Goal: Task Accomplishment & Management: Manage account settings

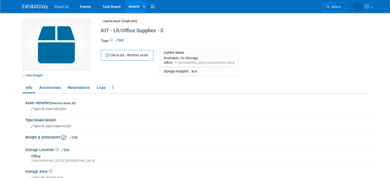
click at [128, 3] on link "Assets" at bounding box center [134, 6] width 19 height 13
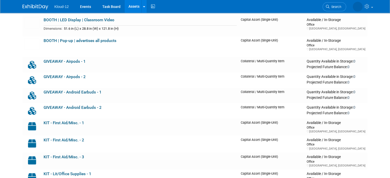
scroll to position [83, 0]
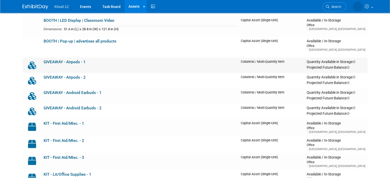
click at [69, 60] on link "GIVEAWAY - Airpods - 1" at bounding box center [65, 62] width 42 height 5
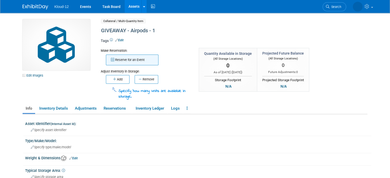
click at [120, 61] on button "Reserve for an Event" at bounding box center [132, 60] width 53 height 11
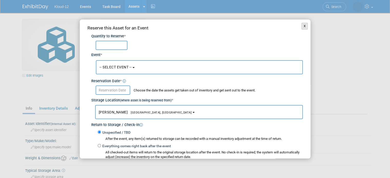
click at [301, 25] on button "X" at bounding box center [304, 26] width 6 height 7
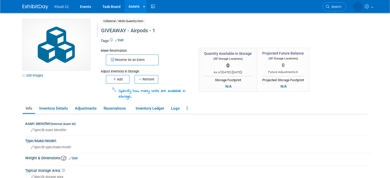
click at [148, 30] on div "GIVEAWAY - Airpods - 1" at bounding box center [213, 30] width 229 height 9
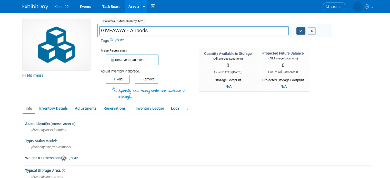
type input "GIVEAWAY - Airpods"
click at [300, 33] on button "button" at bounding box center [300, 30] width 9 height 7
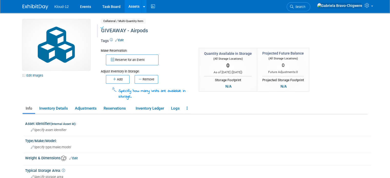
click at [129, 9] on link "Assets" at bounding box center [134, 6] width 19 height 13
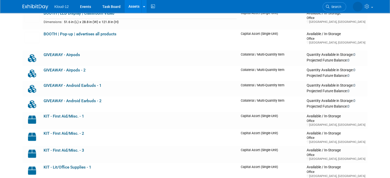
scroll to position [90, 0]
click at [63, 72] on link "GIVEAWAY - Airpods - 2" at bounding box center [65, 70] width 42 height 5
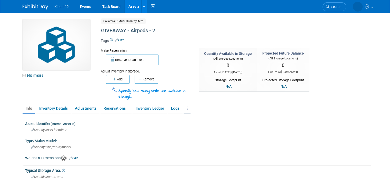
click at [184, 107] on link at bounding box center [187, 108] width 7 height 9
click at [219, 97] on div "Make Reservation: Reserve for an Event Adjust Inventory in Storage:" at bounding box center [214, 74] width 235 height 52
click at [185, 109] on link at bounding box center [187, 108] width 7 height 9
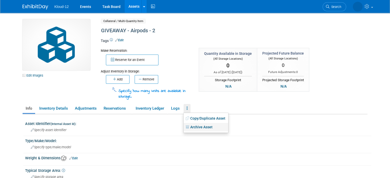
click at [189, 127] on link "Archive Asset" at bounding box center [206, 127] width 45 height 9
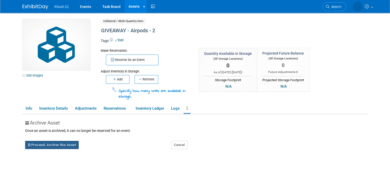
click at [63, 144] on button "Proceed: Archive this Asset" at bounding box center [52, 145] width 54 height 8
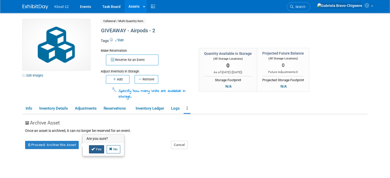
click at [92, 149] on link "Yes" at bounding box center [96, 149] width 15 height 8
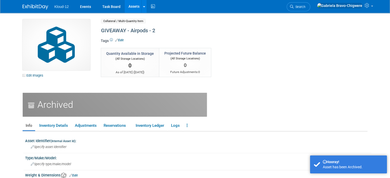
click at [129, 7] on link "Assets" at bounding box center [134, 6] width 19 height 13
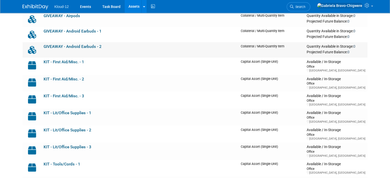
scroll to position [121, 0]
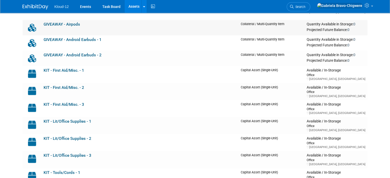
click at [65, 25] on link "GIVEAWAY - Airpods" at bounding box center [62, 24] width 36 height 5
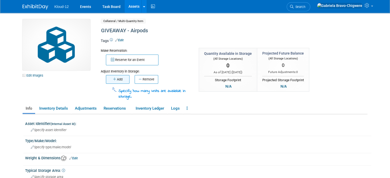
click at [113, 81] on icon "button" at bounding box center [115, 79] width 4 height 3
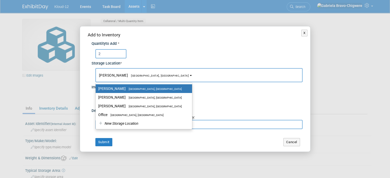
type input "2"
click at [133, 58] on div "2" at bounding box center [198, 53] width 207 height 9
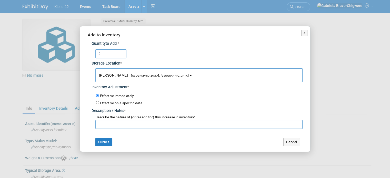
click at [190, 75] on b "button" at bounding box center [191, 75] width 2 height 1
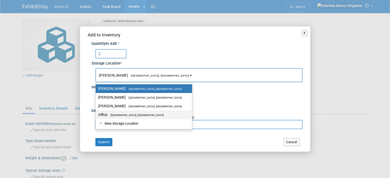
click at [134, 115] on label "Office Lawrenceville, GA" at bounding box center [142, 115] width 89 height 7
click at [96, 115] on input "Office Lawrenceville, GA" at bounding box center [94, 114] width 3 height 3
select select "11223065"
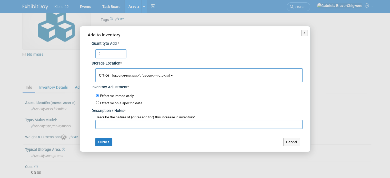
scroll to position [21, 0]
click at [104, 142] on button "Submit" at bounding box center [103, 142] width 17 height 8
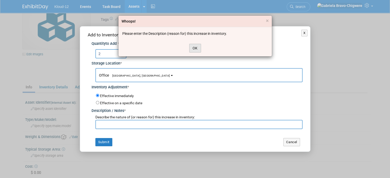
click at [194, 49] on button "OK" at bounding box center [195, 48] width 12 height 9
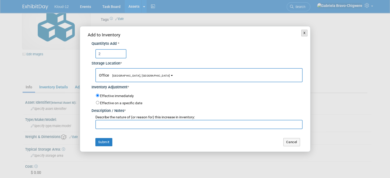
click at [302, 33] on button "X" at bounding box center [304, 33] width 6 height 7
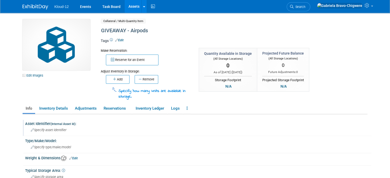
scroll to position [1, 0]
click at [85, 110] on link "Adjustments" at bounding box center [86, 108] width 28 height 9
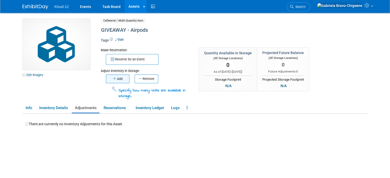
click at [116, 79] on button "Add" at bounding box center [118, 79] width 24 height 9
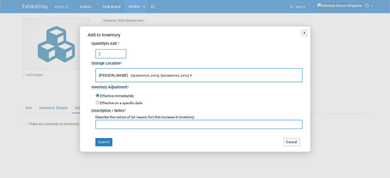
type input "2"
click at [111, 77] on span "[PERSON_NAME] [GEOGRAPHIC_DATA], [GEOGRAPHIC_DATA]" at bounding box center [144, 75] width 90 height 4
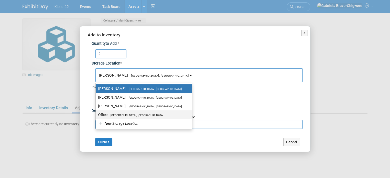
click at [108, 115] on span "[GEOGRAPHIC_DATA], [GEOGRAPHIC_DATA]" at bounding box center [135, 115] width 56 height 3
click at [96, 115] on input "Office [GEOGRAPHIC_DATA], [GEOGRAPHIC_DATA]" at bounding box center [94, 114] width 3 height 3
select select "11223065"
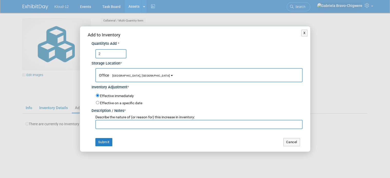
click at [110, 124] on input "text" at bounding box center [198, 124] width 207 height 9
type input "more puchased"
click at [103, 140] on button "Submit" at bounding box center [103, 142] width 17 height 8
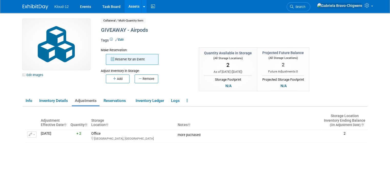
click at [118, 62] on button "Reserve for an Event" at bounding box center [132, 59] width 53 height 11
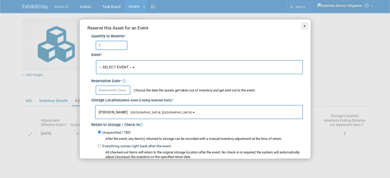
type input "1"
click at [111, 63] on button "-- SELECT EVENT --" at bounding box center [199, 67] width 207 height 14
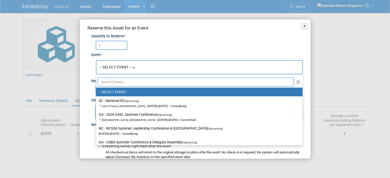
click at [112, 82] on input "text" at bounding box center [195, 82] width 197 height 9
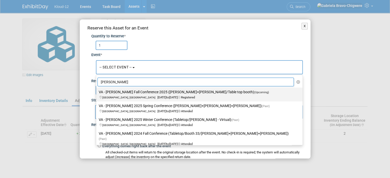
type input "vass"
click at [115, 94] on label "VA - VASS Fall Conference 2025 (Brian+Ethan/Table top booth) (Upcoming) Richmon…" at bounding box center [198, 95] width 199 height 12
click at [97, 94] on input "VA - VASS Fall Conference 2025 (Brian+Ethan/Table top booth) (Upcoming) Richmon…" at bounding box center [95, 91] width 3 height 3
select select "11148542"
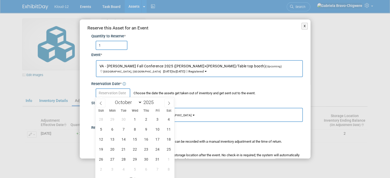
click at [117, 93] on input "text" at bounding box center [113, 92] width 35 height 9
click at [102, 100] on span at bounding box center [100, 103] width 9 height 9
select select "8"
click at [112, 152] on span "22" at bounding box center [112, 149] width 10 height 10
type input "Sep 22, 2025"
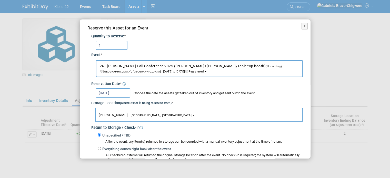
click at [138, 115] on span "[GEOGRAPHIC_DATA], [GEOGRAPHIC_DATA]" at bounding box center [160, 115] width 64 height 3
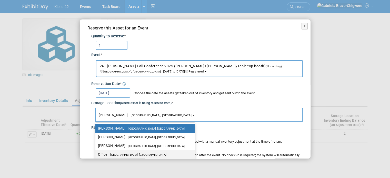
click at [125, 152] on label "Office Lawrenceville, GA" at bounding box center [144, 154] width 92 height 7
click at [96, 153] on input "Office Lawrenceville, GA" at bounding box center [94, 154] width 3 height 3
select select "11223065"
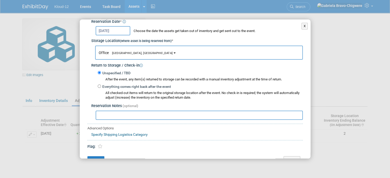
scroll to position [62, 0]
click at [110, 114] on input "text" at bounding box center [199, 116] width 207 height 9
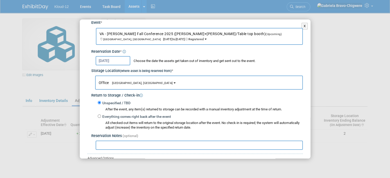
scroll to position [72, 0]
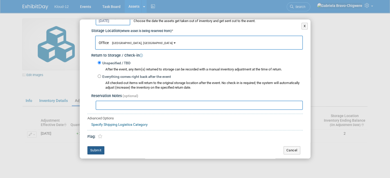
click at [96, 149] on button "Submit" at bounding box center [95, 150] width 17 height 8
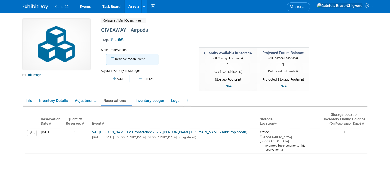
click at [112, 59] on button "Reserve for an Event" at bounding box center [132, 59] width 53 height 11
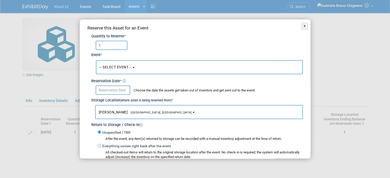
type input "1"
click at [112, 67] on span "-- SELECT EVENT --" at bounding box center [115, 67] width 32 height 4
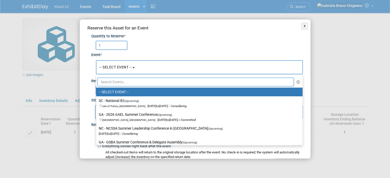
click at [112, 79] on input "text" at bounding box center [195, 82] width 197 height 9
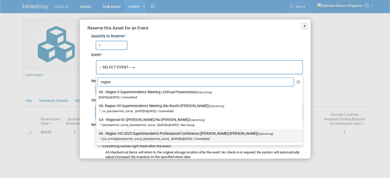
type input "region"
click at [107, 135] on label "VA - Region VIII 2025 Superintendent's Professional Conference (Brian/Kelli) (U…" at bounding box center [198, 136] width 199 height 12
click at [97, 135] on input "VA - Region VIII 2025 Superintendent's Professional Conference (Brian/Kelli) (U…" at bounding box center [95, 133] width 3 height 3
select select "11140417"
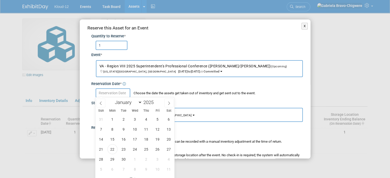
click at [105, 91] on input "text" at bounding box center [113, 92] width 35 height 9
click at [113, 150] on span "22" at bounding box center [112, 149] width 10 height 10
type input "Sep 22, 2025"
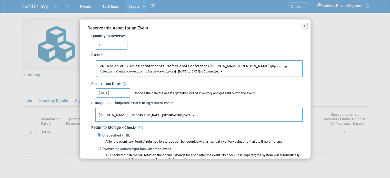
click at [132, 116] on span "[GEOGRAPHIC_DATA], [GEOGRAPHIC_DATA]" at bounding box center [160, 115] width 64 height 3
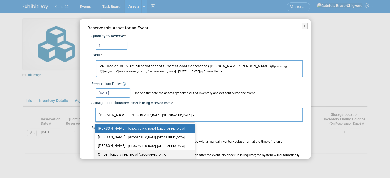
click at [131, 153] on span "Lawrenceville, GA" at bounding box center [136, 154] width 59 height 3
click at [96, 153] on input "Office Lawrenceville, GA" at bounding box center [94, 154] width 3 height 3
select select "11223065"
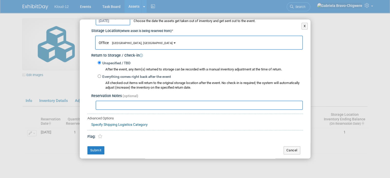
scroll to position [72, 0]
click at [98, 147] on button "Submit" at bounding box center [95, 151] width 17 height 8
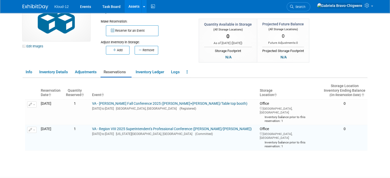
scroll to position [0, 0]
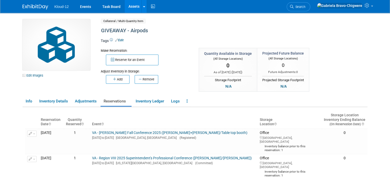
click at [128, 9] on link "Assets" at bounding box center [134, 6] width 19 height 13
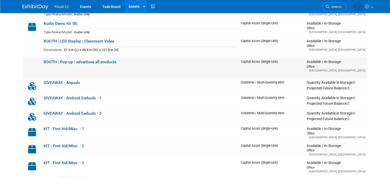
scroll to position [62, 0]
click at [76, 113] on link "GIVEAWAY - Android Earbuds - 2" at bounding box center [73, 114] width 58 height 5
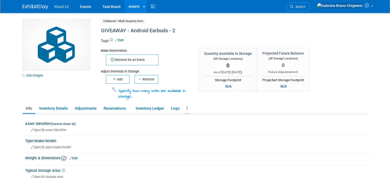
click at [184, 109] on link at bounding box center [187, 108] width 7 height 9
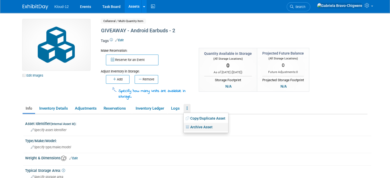
click at [186, 125] on icon at bounding box center [188, 127] width 5 height 4
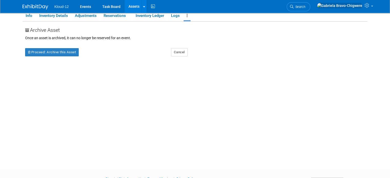
scroll to position [94, 0]
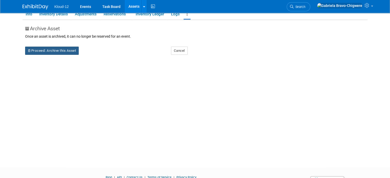
click at [53, 49] on button "Proceed: Archive this Asset" at bounding box center [52, 51] width 54 height 8
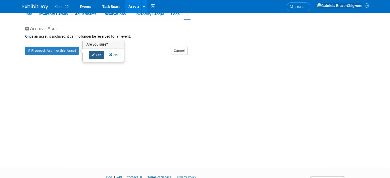
click at [89, 57] on link "Yes" at bounding box center [96, 55] width 15 height 8
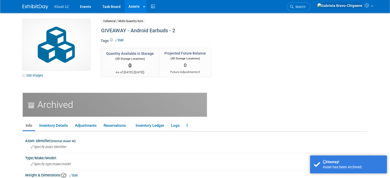
click at [128, 6] on link "Assets" at bounding box center [134, 6] width 19 height 13
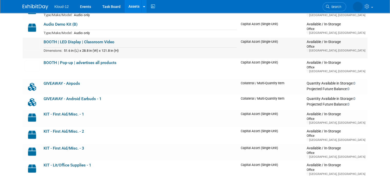
scroll to position [62, 0]
click at [77, 101] on link "GIVEAWAY - Android Earbuds - 1" at bounding box center [73, 99] width 58 height 5
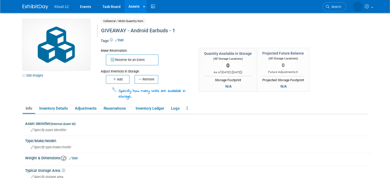
click at [145, 32] on div "GIVEAWAY - Android Earbuds - 1" at bounding box center [213, 30] width 229 height 9
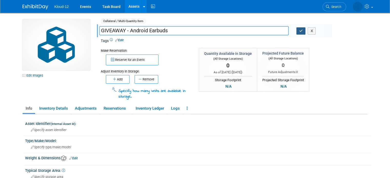
type input "GIVEAWAY - Android Earbuds"
click at [301, 33] on button "button" at bounding box center [300, 30] width 9 height 7
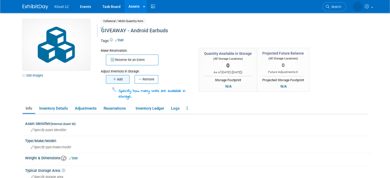
click at [120, 78] on button "Add" at bounding box center [118, 79] width 24 height 9
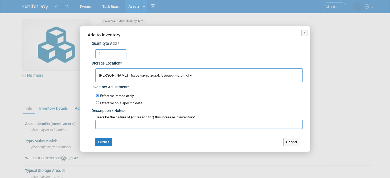
type input "2"
click at [109, 77] on span "[PERSON_NAME] [GEOGRAPHIC_DATA], [GEOGRAPHIC_DATA]" at bounding box center [144, 75] width 90 height 4
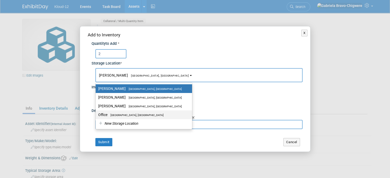
click at [108, 113] on label "Office [GEOGRAPHIC_DATA], [GEOGRAPHIC_DATA]" at bounding box center [142, 115] width 89 height 7
click at [96, 113] on input "Office [GEOGRAPHIC_DATA], [GEOGRAPHIC_DATA]" at bounding box center [94, 114] width 3 height 3
select select "11223065"
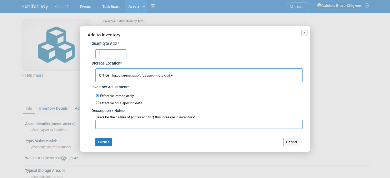
click at [106, 123] on input "text" at bounding box center [198, 124] width 207 height 9
type input "m"
type input "reconcile inventory"
click at [104, 141] on button "Submit" at bounding box center [103, 142] width 17 height 8
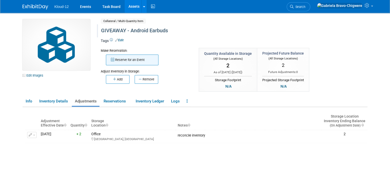
click at [124, 63] on button "Reserve for an Event" at bounding box center [132, 60] width 53 height 11
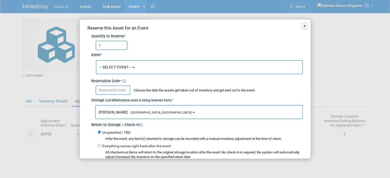
type input "1"
click at [117, 68] on span "-- SELECT EVENT --" at bounding box center [115, 67] width 32 height 4
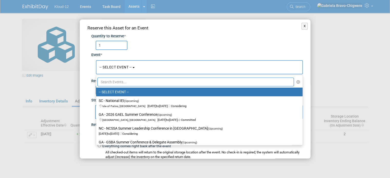
click at [120, 78] on input "text" at bounding box center [195, 82] width 197 height 9
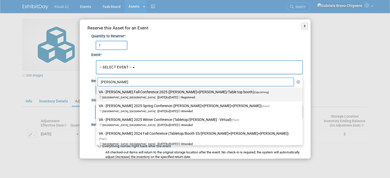
type input "[PERSON_NAME]"
click at [118, 96] on span "[GEOGRAPHIC_DATA], [GEOGRAPHIC_DATA]" at bounding box center [129, 97] width 55 height 3
click at [97, 94] on input "VA - [PERSON_NAME] Fall Conference 2025 ([PERSON_NAME]+[PERSON_NAME]/Table top …" at bounding box center [95, 91] width 3 height 3
select select "11148542"
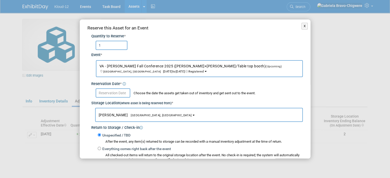
click at [114, 94] on input "text" at bounding box center [113, 92] width 35 height 9
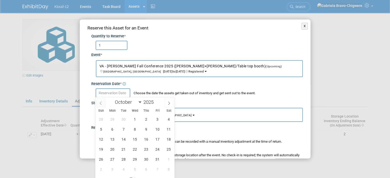
click at [100, 100] on span at bounding box center [100, 103] width 9 height 9
select select "8"
click at [115, 150] on span "22" at bounding box center [112, 149] width 10 height 10
type input "[DATE]"
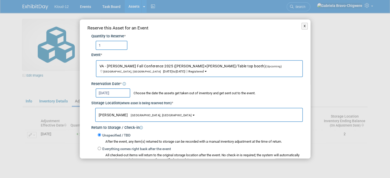
click at [140, 121] on button "Brian McGill Raleigh, NC" at bounding box center [199, 115] width 208 height 14
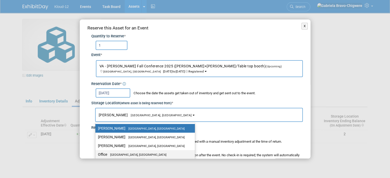
click at [118, 155] on span "[GEOGRAPHIC_DATA], [GEOGRAPHIC_DATA]" at bounding box center [136, 154] width 59 height 3
click at [96, 155] on input "Office Lawrenceville, GA" at bounding box center [94, 154] width 3 height 3
select select "11223065"
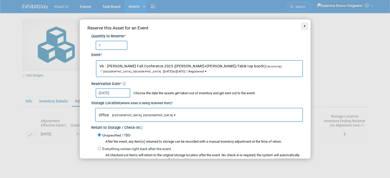
scroll to position [72, 0]
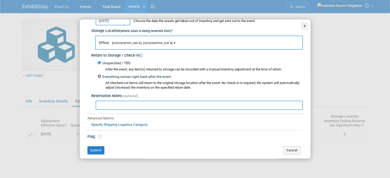
click at [98, 75] on input "Everything comes right back after the event" at bounding box center [99, 76] width 3 height 3
radio input "true"
select select "8"
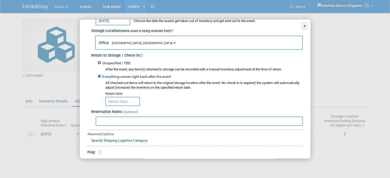
click at [98, 63] on input "Unspecified / TBD" at bounding box center [99, 62] width 3 height 3
radio input "true"
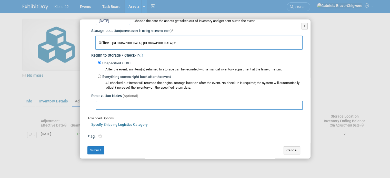
click at [107, 108] on input "text" at bounding box center [199, 105] width 207 height 9
type input "If not used - RETURN TO OFFICE"
click at [96, 148] on button "Submit" at bounding box center [95, 150] width 17 height 8
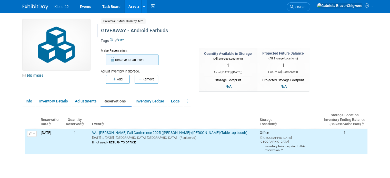
click at [134, 60] on button "Reserve for an Event" at bounding box center [132, 60] width 53 height 11
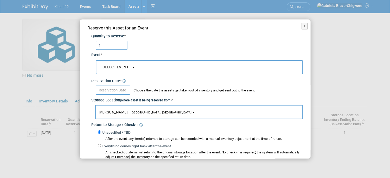
type input "1"
click at [114, 67] on span "-- SELECT EVENT --" at bounding box center [115, 67] width 32 height 4
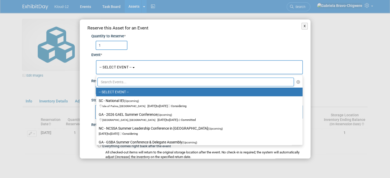
click at [114, 82] on input "text" at bounding box center [195, 82] width 197 height 9
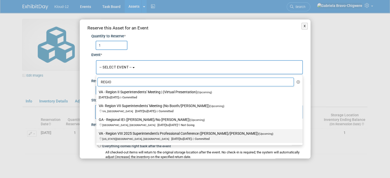
type input "REGIO"
click at [112, 136] on label "VA - Region VIII 2025 Superintendent's Professional Conference (Brian/Kelli) (U…" at bounding box center [198, 136] width 199 height 12
click at [97, 135] on input "VA - Region VIII 2025 Superintendent's Professional Conference (Brian/Kelli) (U…" at bounding box center [95, 133] width 3 height 3
select select "11140417"
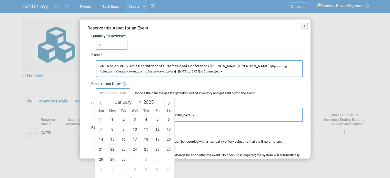
click at [115, 95] on input "text" at bounding box center [113, 92] width 35 height 9
click at [111, 148] on span "22" at bounding box center [112, 149] width 10 height 10
type input "Sep 22, 2025"
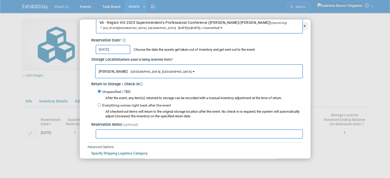
scroll to position [43, 0]
click at [104, 131] on input "text" at bounding box center [199, 134] width 207 height 9
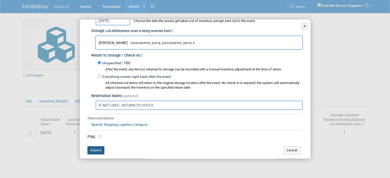
type input "IF NOT USED - RETURN TO OFFICE"
click at [94, 148] on button "Submit" at bounding box center [95, 150] width 17 height 8
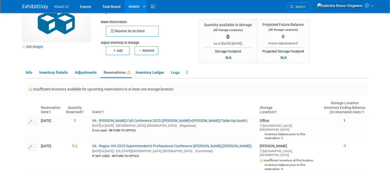
scroll to position [29, 0]
click at [83, 147] on td "1" at bounding box center [75, 157] width 22 height 31
click at [29, 146] on icon "button" at bounding box center [31, 147] width 4 height 3
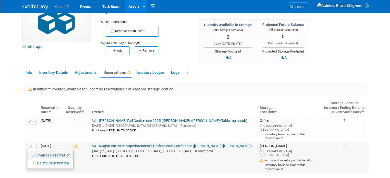
click at [32, 154] on icon "button" at bounding box center [34, 156] width 4 height 4
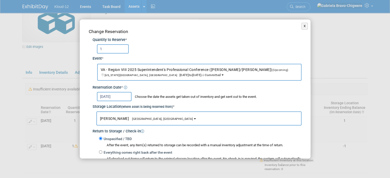
click at [129, 117] on span "[GEOGRAPHIC_DATA], [GEOGRAPHIC_DATA]" at bounding box center [161, 118] width 64 height 3
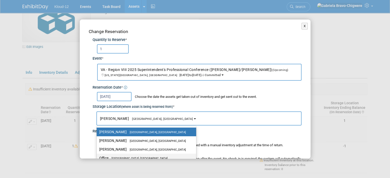
click at [121, 157] on span "Lawrenceville, GA" at bounding box center [137, 158] width 59 height 3
click at [97, 157] on input "Office Lawrenceville, GA" at bounding box center [95, 158] width 3 height 3
select select "11223065"
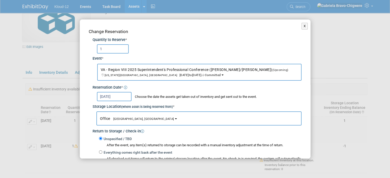
scroll to position [79, 0]
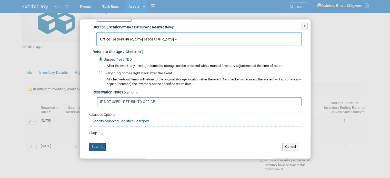
click at [100, 143] on button "Submit" at bounding box center [97, 147] width 17 height 8
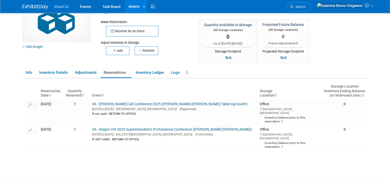
scroll to position [0, 0]
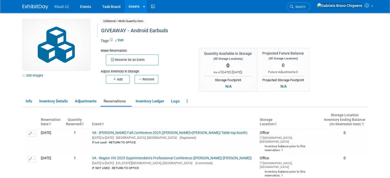
click at [125, 11] on link "Assets" at bounding box center [134, 6] width 19 height 13
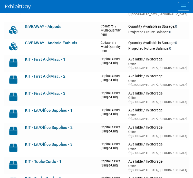
scroll to position [120, 0]
drag, startPoint x: 73, startPoint y: 76, endPoint x: 55, endPoint y: 75, distance: 17.7
click at [55, 75] on td "KIT - First Aid/Misc. - 2" at bounding box center [61, 80] width 76 height 17
drag, startPoint x: 68, startPoint y: 57, endPoint x: 26, endPoint y: 58, distance: 42.0
click at [26, 58] on td "KIT - First Aid/Misc. - 1" at bounding box center [61, 63] width 76 height 17
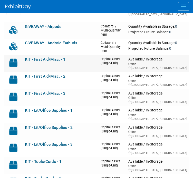
copy link "KIT - First Aid/Misc. - 1"
drag, startPoint x: 76, startPoint y: 108, endPoint x: 19, endPoint y: 109, distance: 57.4
click at [19, 109] on tr "KIT - Lit/Office Supplies - 1 Capital Asset (Single-Unit) Available / In-Storag…" at bounding box center [96, 114] width 185 height 17
copy tr "KIT - Lit/Office Supplies - 1"
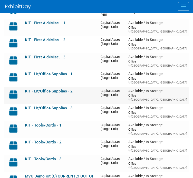
scroll to position [157, 0]
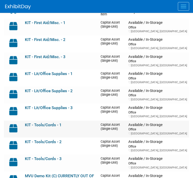
drag, startPoint x: 65, startPoint y: 124, endPoint x: 24, endPoint y: 123, distance: 41.8
click at [24, 123] on td "KIT - Tools/Cords - 1" at bounding box center [61, 129] width 76 height 17
copy link "KIT - Tools/Cords - 1"
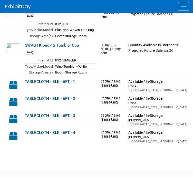
scroll to position [770, 0]
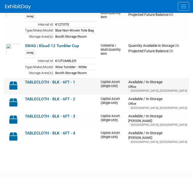
drag, startPoint x: 81, startPoint y: 62, endPoint x: 21, endPoint y: 63, distance: 60.5
click at [21, 78] on tr "TABLECLOTH - BLK - 6FT - 1 Capital Asset (Single-Unit) Available / In-Storage O…" at bounding box center [96, 86] width 185 height 17
copy tr "TABLECLOTH - BLK - 6FT - 1"
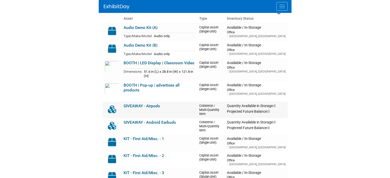
scroll to position [41, 0]
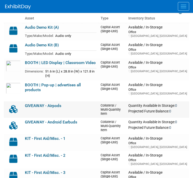
drag, startPoint x: 63, startPoint y: 107, endPoint x: 25, endPoint y: 107, distance: 38.7
click at [25, 107] on td "GIVEAWAY - Airpods" at bounding box center [61, 110] width 76 height 16
copy link "GIVEAWAY - Airpods"
drag, startPoint x: 81, startPoint y: 120, endPoint x: 16, endPoint y: 124, distance: 65.5
click at [16, 124] on tr "GIVEAWAY - Android Earbuds Collateral / Multi-Quantity Item Quantity Available …" at bounding box center [96, 126] width 185 height 16
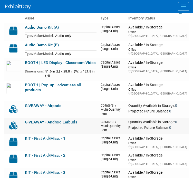
copy tr "GIVEAWAY - Android Earbuds"
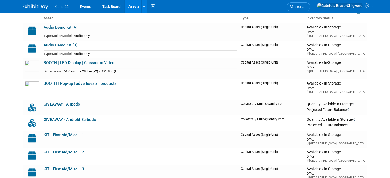
click at [12, 100] on body "Kloud-12 Events Task Board Assets New Asset Search Assets Bulk Upload Assets St…" at bounding box center [195, 48] width 390 height 178
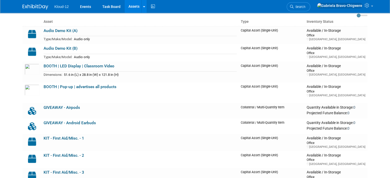
scroll to position [37, 0]
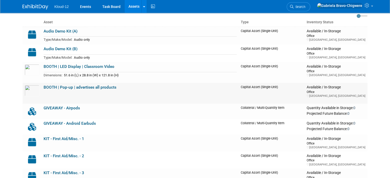
click at [101, 87] on link "BOOTH | Pop-up | advertises all products" at bounding box center [80, 87] width 73 height 5
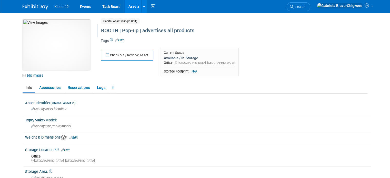
click at [159, 34] on div "BOOTH | Pop-up | advertises all products" at bounding box center [213, 30] width 229 height 9
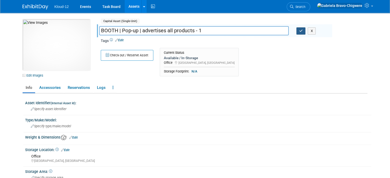
type input "BOOTH | Pop-up | advertises all products - 1"
click at [300, 31] on icon "button" at bounding box center [301, 30] width 4 height 3
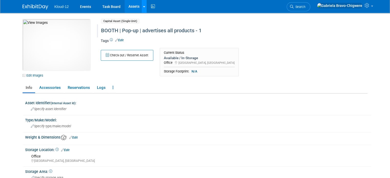
click at [141, 5] on link at bounding box center [143, 6] width 5 height 13
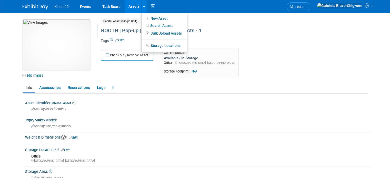
click at [212, 44] on div "Tags Edit" at bounding box center [214, 42] width 227 height 9
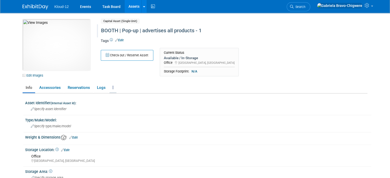
click at [113, 87] on icon at bounding box center [113, 88] width 1 height 4
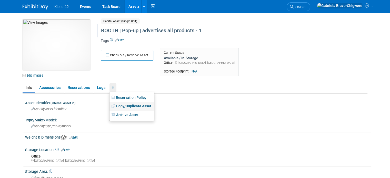
click at [112, 107] on icon at bounding box center [114, 106] width 5 height 4
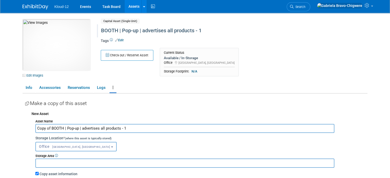
click at [122, 128] on input "Copy of BOOTH | Pop-up | advertises all products - 1" at bounding box center [184, 128] width 299 height 9
type input "Copy of BOOTH | Pop-up | advertises all products - 2"
click at [62, 147] on span "[GEOGRAPHIC_DATA], [GEOGRAPHIC_DATA]" at bounding box center [79, 146] width 61 height 3
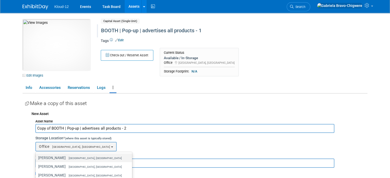
click at [66, 157] on span "[GEOGRAPHIC_DATA], [GEOGRAPHIC_DATA]" at bounding box center [94, 158] width 56 height 3
click at [36, 157] on input "[PERSON_NAME] [GEOGRAPHIC_DATA], [GEOGRAPHIC_DATA]" at bounding box center [34, 157] width 3 height 3
select select "11224136"
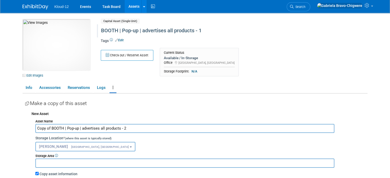
scroll to position [22, 0]
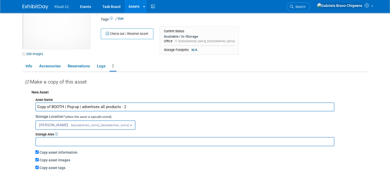
click at [46, 107] on input "Copy of BOOTH | Pop-up | advertises all products - 2" at bounding box center [184, 107] width 299 height 9
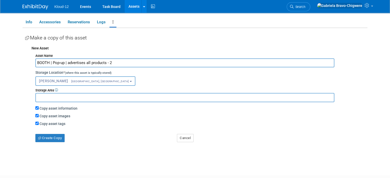
scroll to position [65, 0]
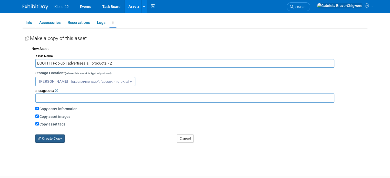
type input "BOOTH | Pop-up | advertises all products - 2"
click at [45, 137] on button "Create Copy" at bounding box center [49, 139] width 29 height 8
